Goal: Transaction & Acquisition: Purchase product/service

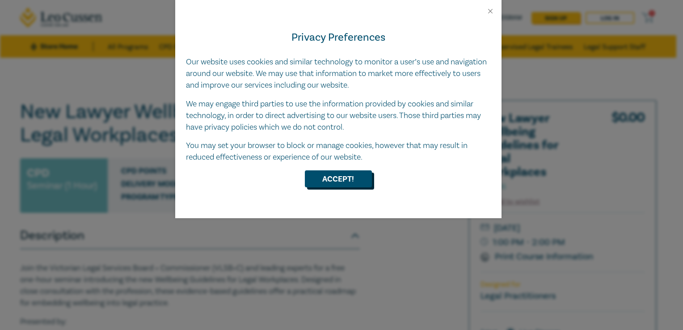
click at [339, 178] on button "Accept!" at bounding box center [338, 178] width 67 height 17
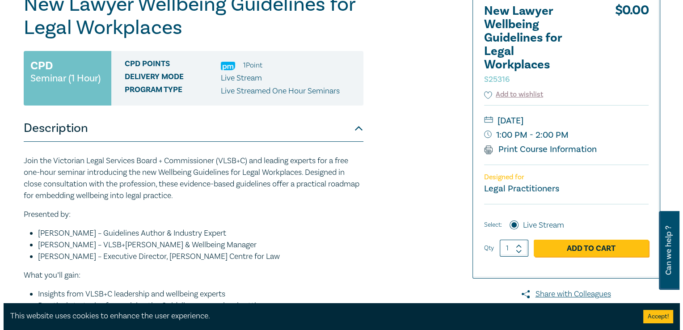
scroll to position [134, 0]
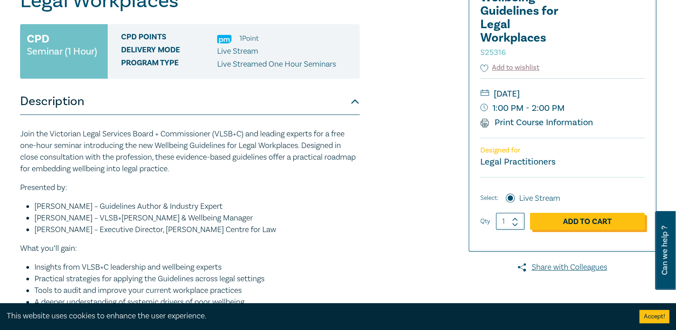
click at [580, 219] on link "Add to Cart" at bounding box center [587, 221] width 115 height 17
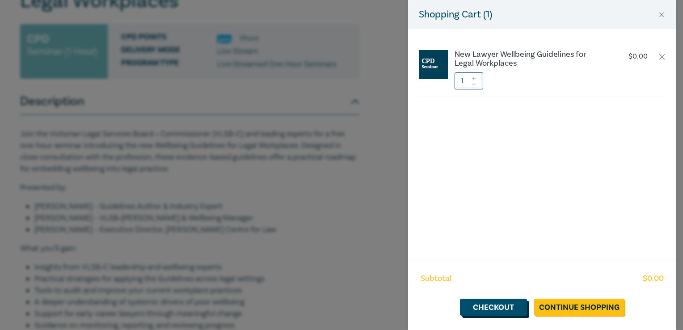
click at [513, 308] on link "Checkout" at bounding box center [493, 306] width 67 height 17
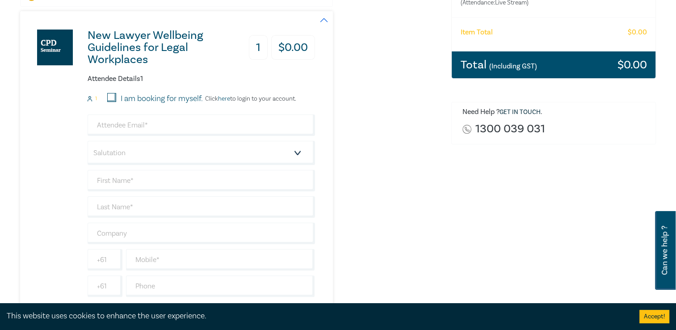
scroll to position [179, 0]
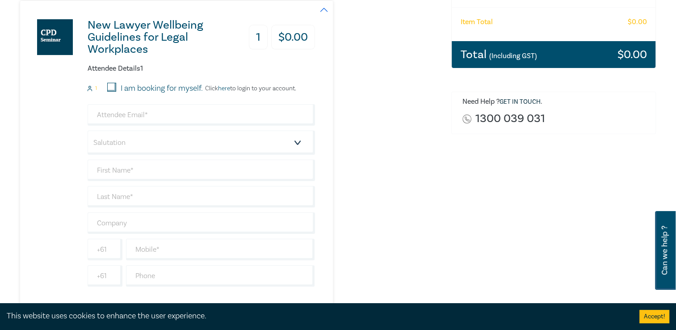
click at [113, 90] on input "I am booking for myself." at bounding box center [111, 87] width 9 height 9
checkbox input "true"
click at [128, 111] on input "email" at bounding box center [201, 114] width 227 height 21
type input "probinson@workforcels.com"
click at [130, 143] on select "Salutation Mr. Mrs. Ms. Miss Dr. Prof. Other" at bounding box center [201, 142] width 227 height 24
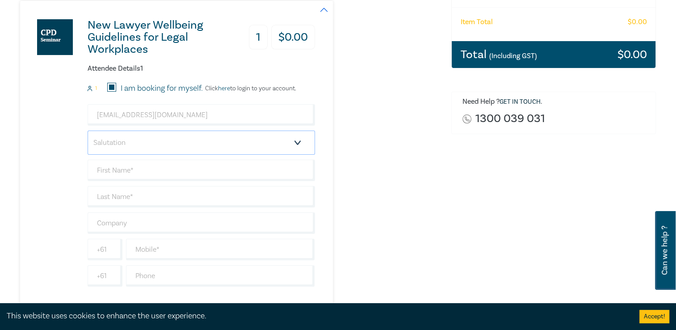
select select "Ms."
click at [88, 130] on select "Salutation Mr. Mrs. Ms. Miss Dr. Prof. Other" at bounding box center [201, 142] width 227 height 24
click at [117, 169] on input "text" at bounding box center [201, 169] width 227 height 21
type input "[PERSON_NAME]"
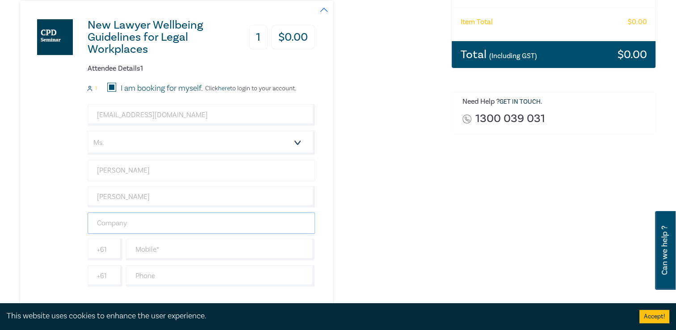
type input "Australian Higher Education Industrial Association"
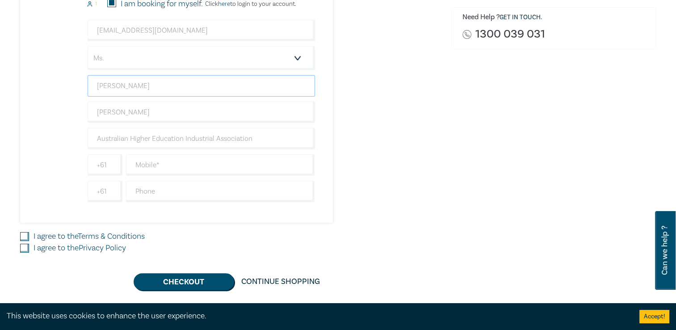
scroll to position [268, 0]
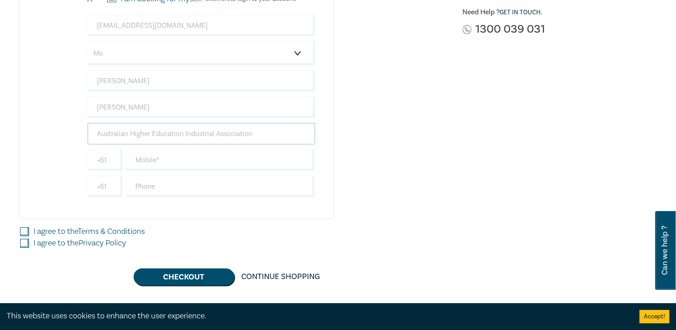
drag, startPoint x: 258, startPoint y: 132, endPoint x: 47, endPoint y: 124, distance: 210.6
click at [47, 124] on div "New Lawyer Wellbeing Guidelines for Legal Workplaces 1 $ 0.00 Attendee Details …" at bounding box center [167, 65] width 295 height 306
click at [141, 159] on input "text" at bounding box center [220, 159] width 189 height 21
type input "0402477140"
click at [111, 132] on input "text" at bounding box center [201, 133] width 227 height 21
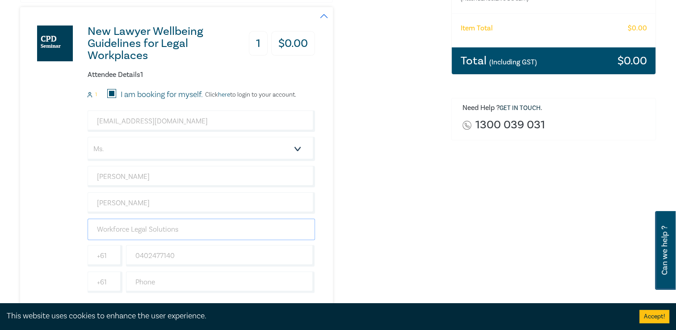
scroll to position [134, 0]
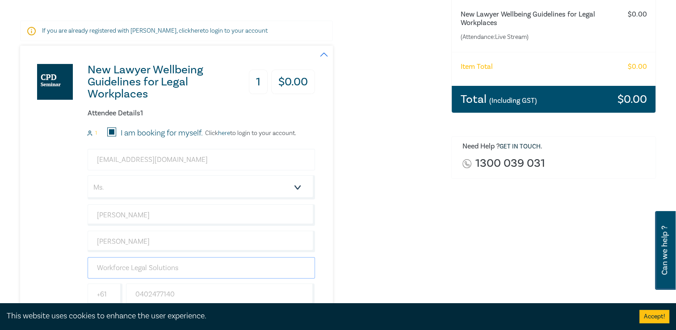
type input "Workforce Legal Solutions"
drag, startPoint x: 191, startPoint y: 160, endPoint x: 67, endPoint y: 151, distance: 124.1
click at [67, 151] on div "New Lawyer Wellbeing Guidelines for Legal Workplaces 1 $ 0.00 Attendee Details …" at bounding box center [167, 199] width 295 height 306
type input "paula.robinson@aheia.edu.au"
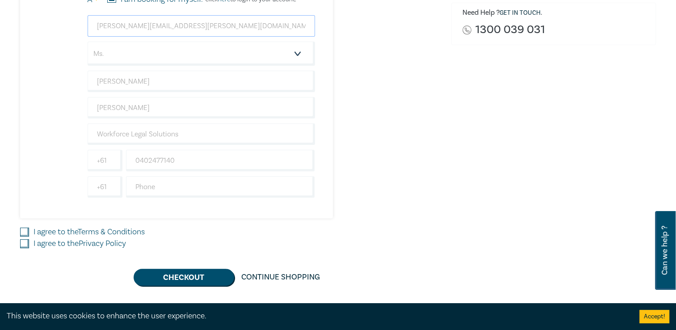
scroll to position [268, 0]
drag, startPoint x: 185, startPoint y: 134, endPoint x: 47, endPoint y: 121, distance: 138.3
click at [47, 121] on div "New Lawyer Wellbeing Guidelines for Legal Workplaces 1 $ 0.00 Attendee Details …" at bounding box center [167, 65] width 295 height 306
type input "Australian Higher Education Industrial Association"
click at [22, 228] on input "I agree to the Terms & Conditions" at bounding box center [24, 231] width 9 height 9
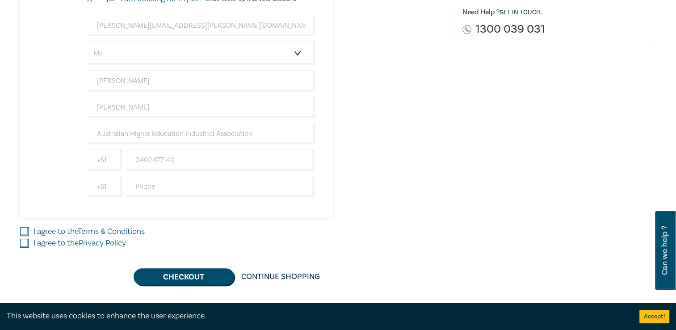
checkbox input "true"
click at [26, 241] on input "I agree to the Privacy Policy" at bounding box center [24, 243] width 9 height 9
checkbox input "true"
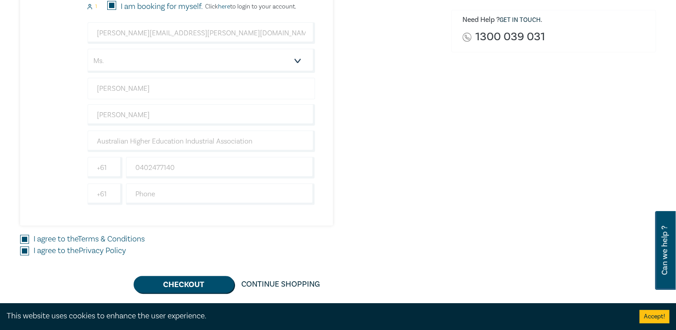
scroll to position [313, 0]
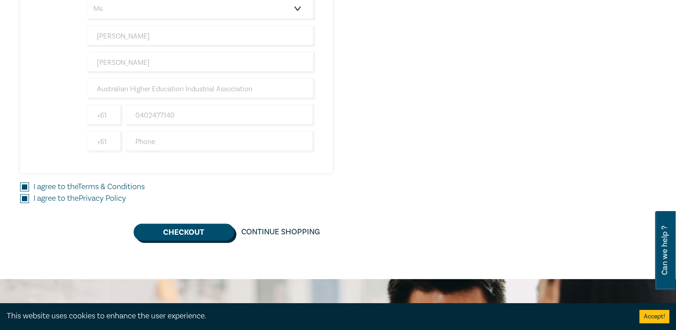
click at [197, 230] on button "Checkout" at bounding box center [184, 231] width 101 height 17
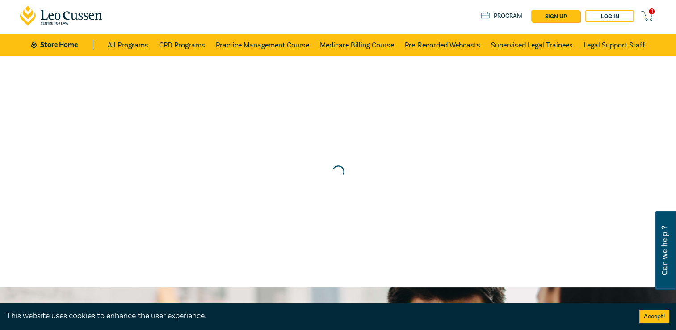
scroll to position [0, 0]
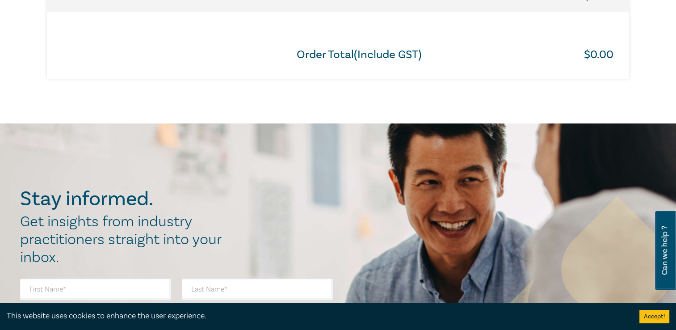
scroll to position [491, 0]
